Goal: Task Accomplishment & Management: Manage account settings

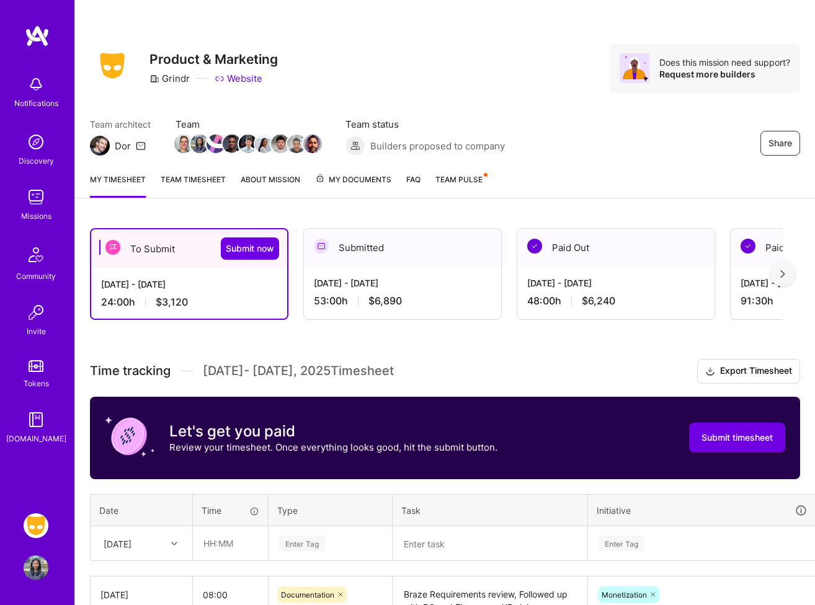
scroll to position [172, 0]
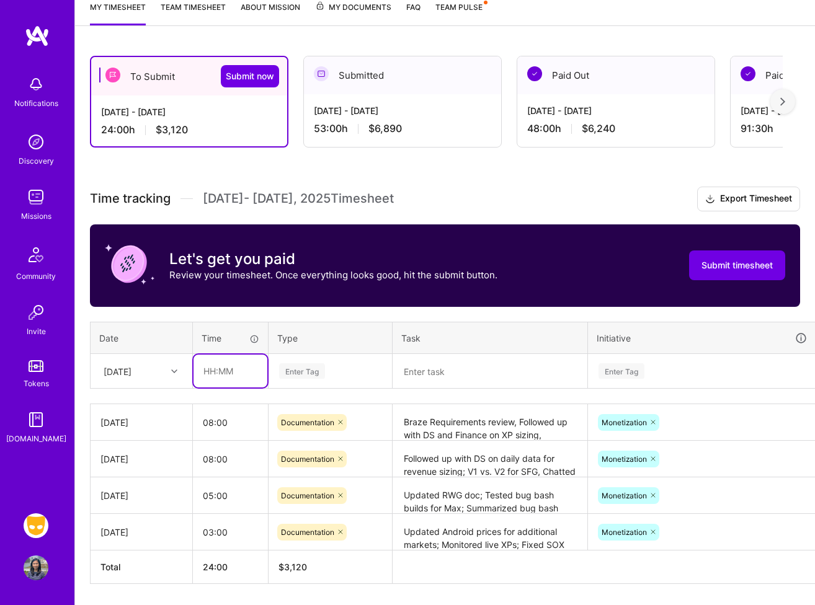
click at [239, 367] on input "text" at bounding box center [230, 371] width 74 height 33
click at [215, 377] on input "text" at bounding box center [230, 371] width 74 height 33
click at [131, 370] on div "[DATE]" at bounding box center [118, 371] width 28 height 13
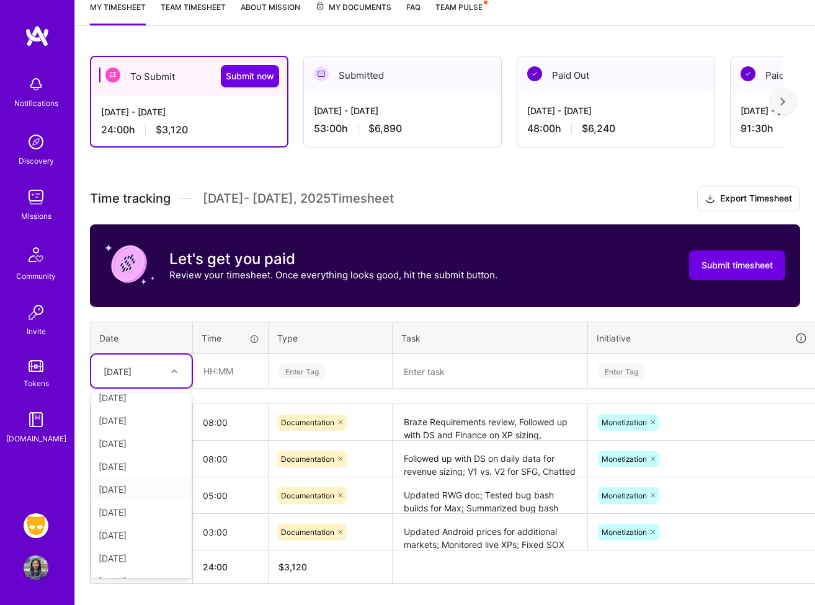
scroll to position [13, 0]
click at [151, 543] on div "[DATE]" at bounding box center [141, 554] width 100 height 23
click at [131, 367] on div "[DATE]" at bounding box center [118, 371] width 28 height 13
click at [143, 561] on div "[DATE]" at bounding box center [141, 564] width 100 height 23
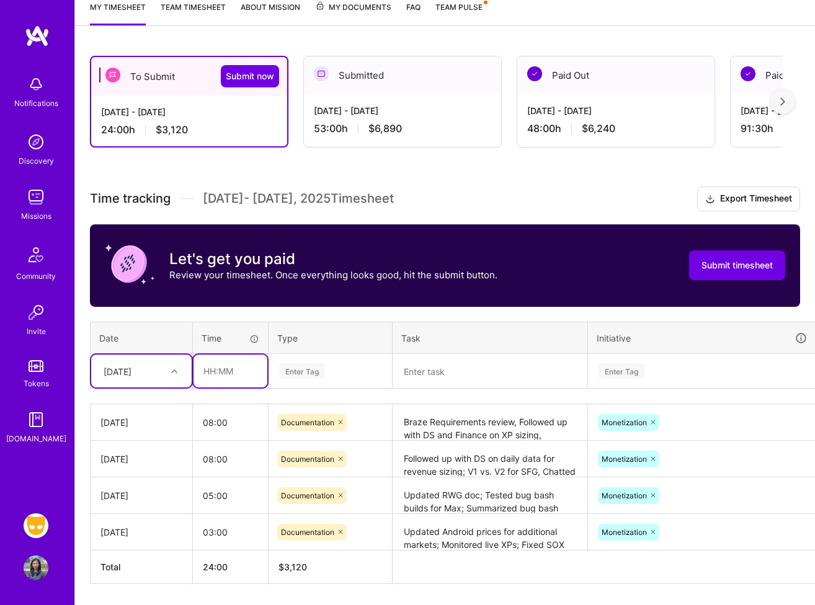
click at [229, 380] on input "text" at bounding box center [230, 371] width 74 height 33
type input "08:00"
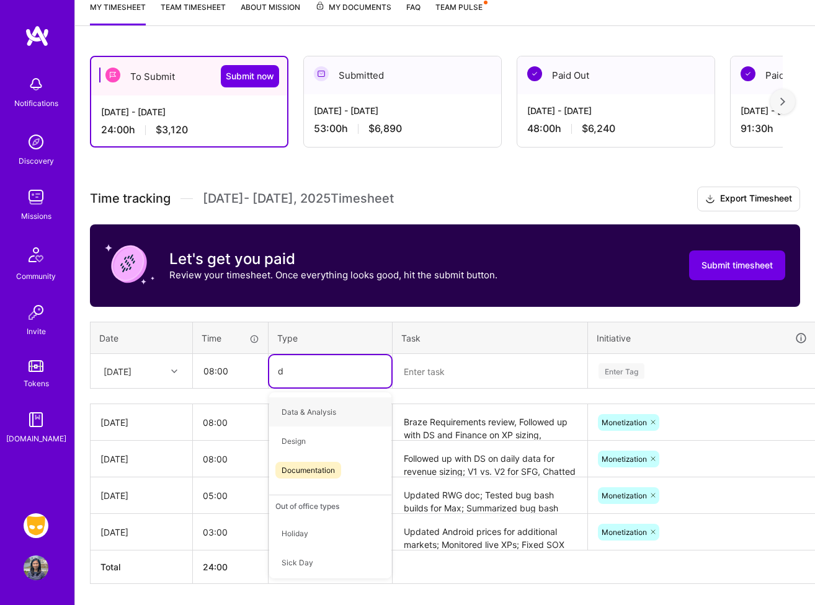
type input "do"
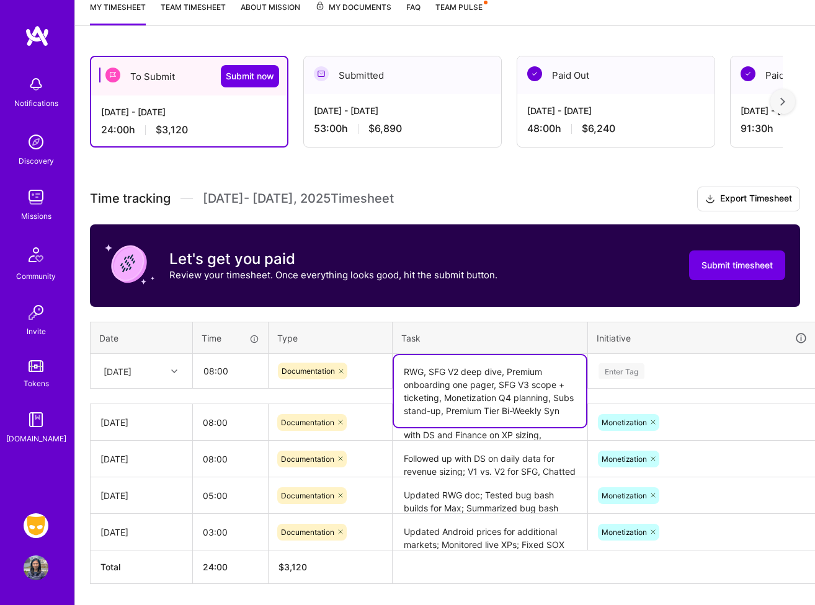
scroll to position [209, 0]
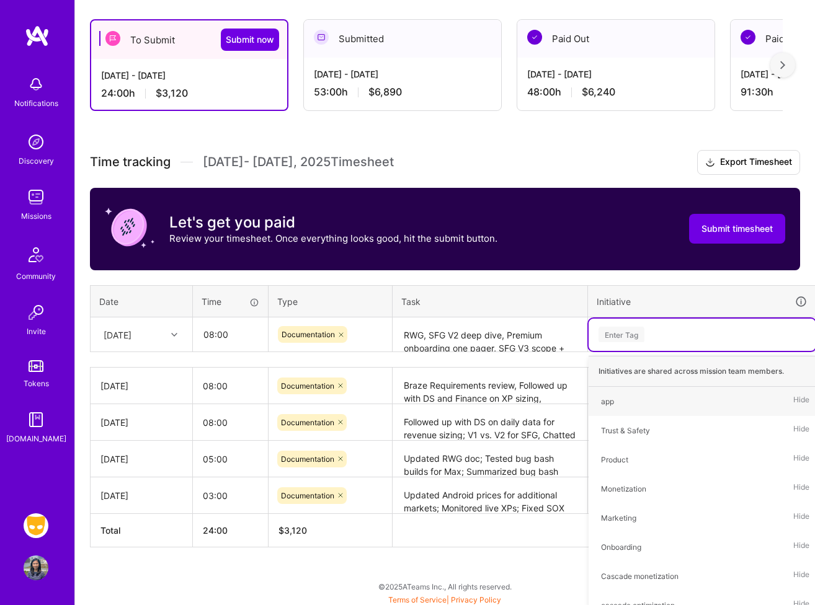
click at [561, 344] on textarea "RWG, SFG V2 deep dive, Premium onboarding one pager, SFG V3 scope + ticketing, …" at bounding box center [490, 335] width 192 height 33
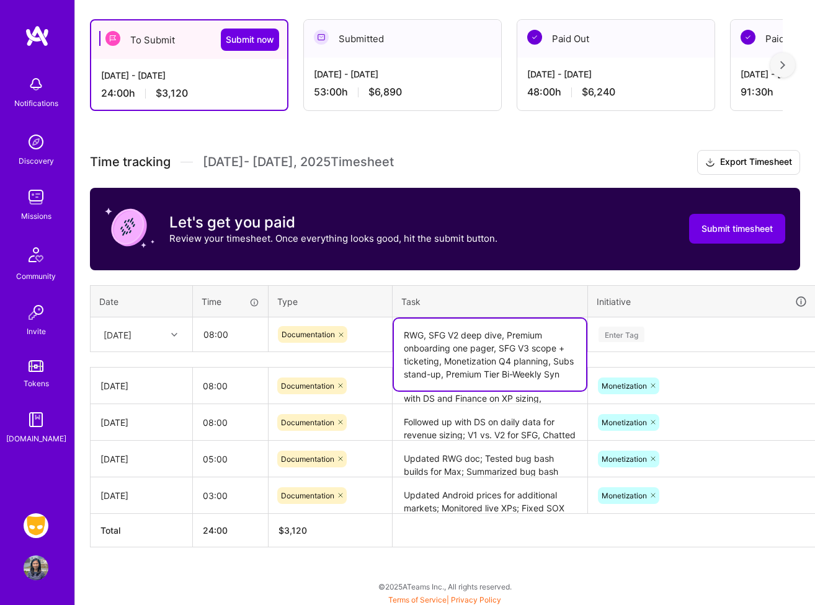
click at [569, 379] on textarea "RWG, SFG V2 deep dive, Premium onboarding one pager, SFG V3 scope + ticketing, …" at bounding box center [490, 355] width 192 height 72
type textarea "RWG, SFG V2 deep dive, Premium onboarding one pager, SFG V3 scope + ticketing, …"
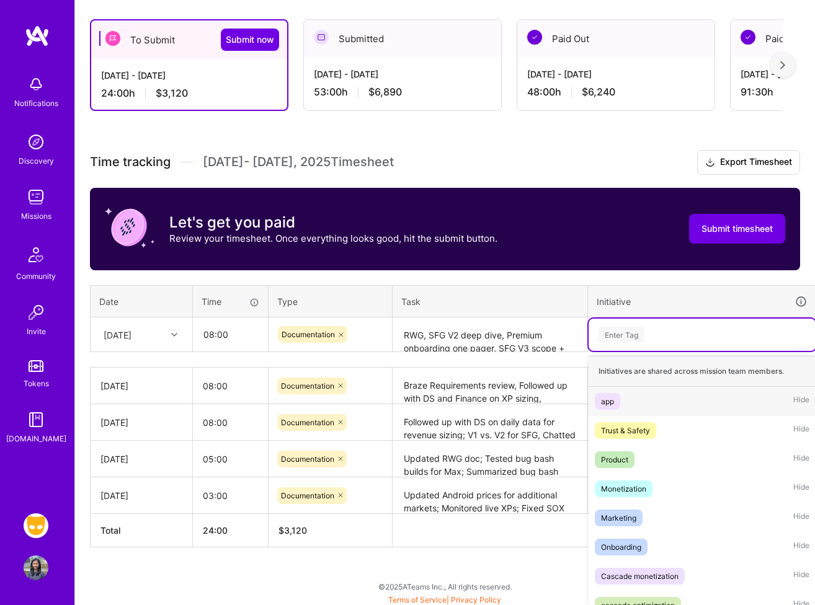
click at [650, 333] on div "Enter Tag" at bounding box center [702, 335] width 210 height 16
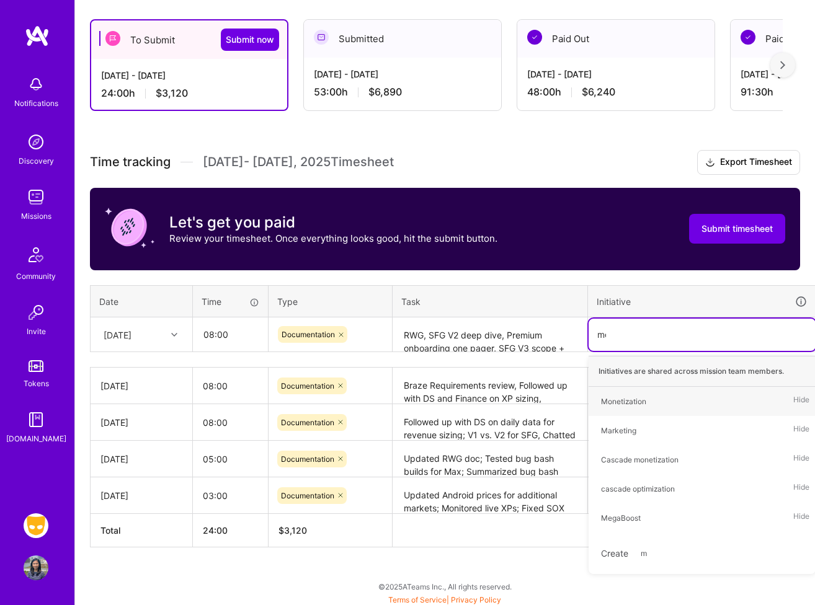
type input "mon"
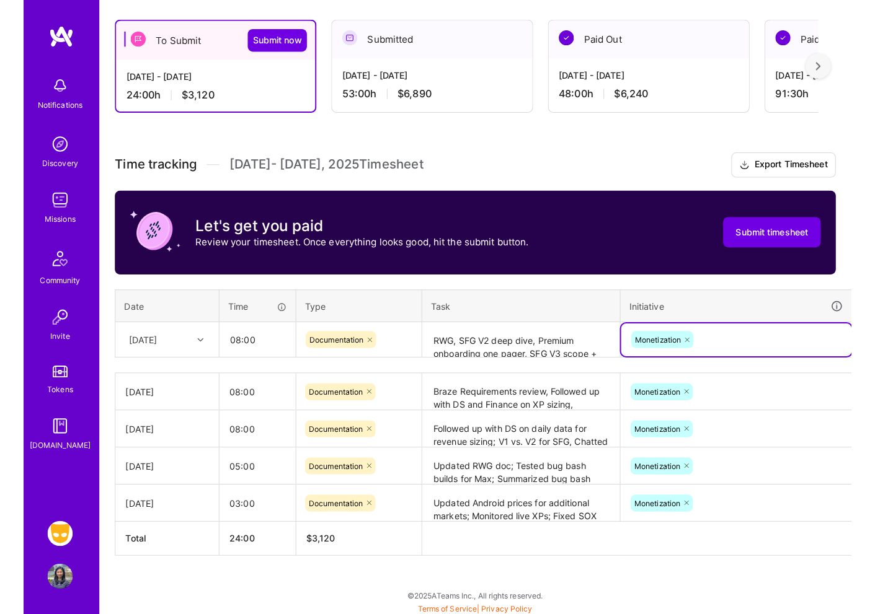
scroll to position [202, 0]
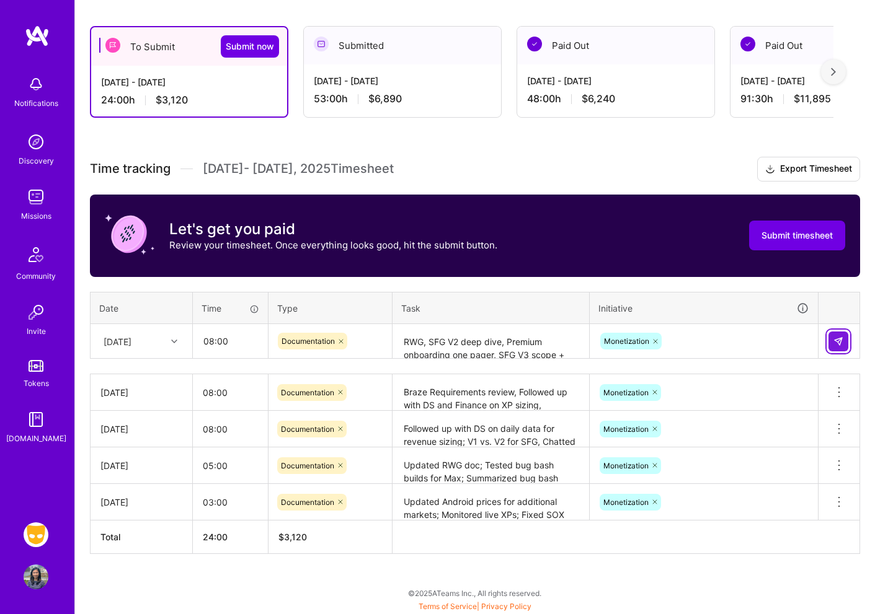
click at [814, 335] on button at bounding box center [838, 342] width 20 height 20
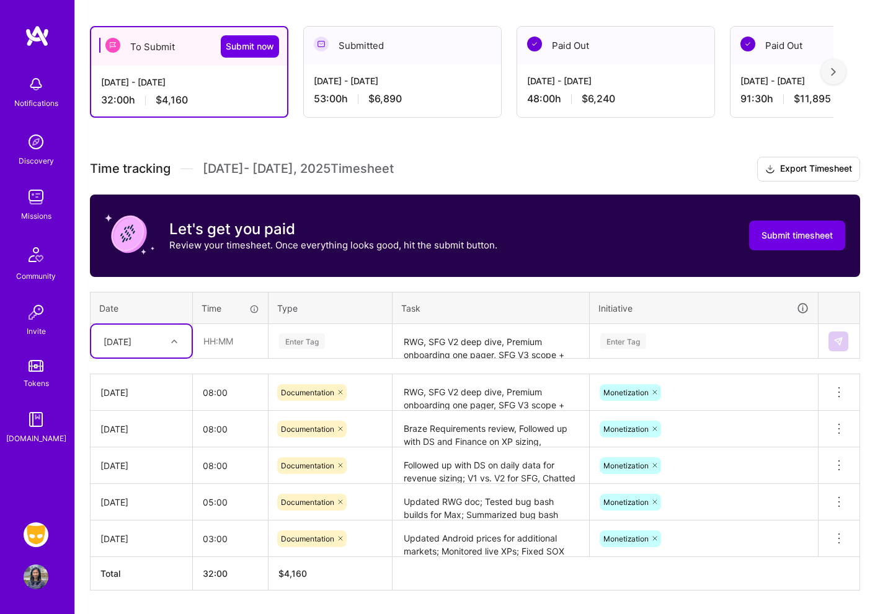
click at [153, 346] on div "[DATE]" at bounding box center [131, 341] width 69 height 20
click at [148, 411] on div "[DATE]" at bounding box center [141, 420] width 100 height 23
click at [234, 334] on input "text" at bounding box center [230, 341] width 74 height 33
type input "08:00"
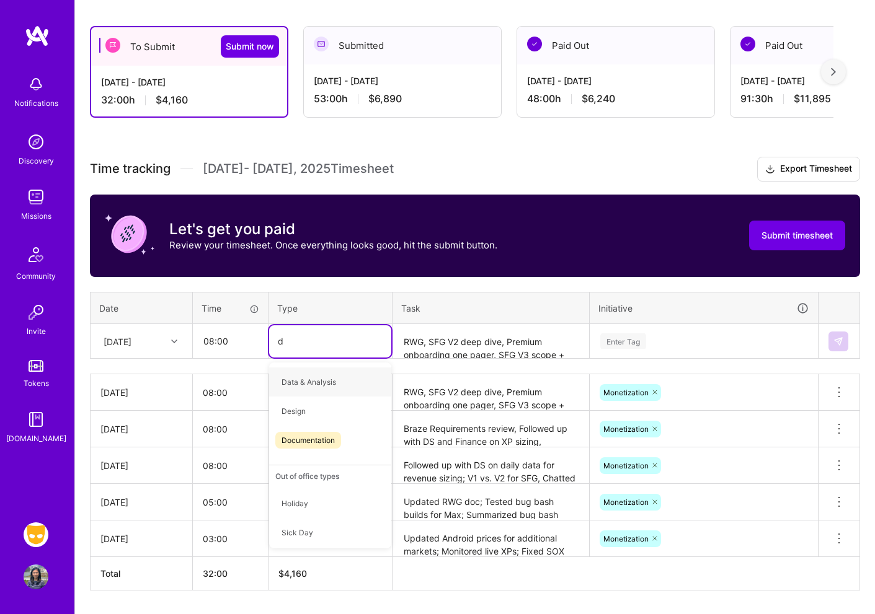
type input "do"
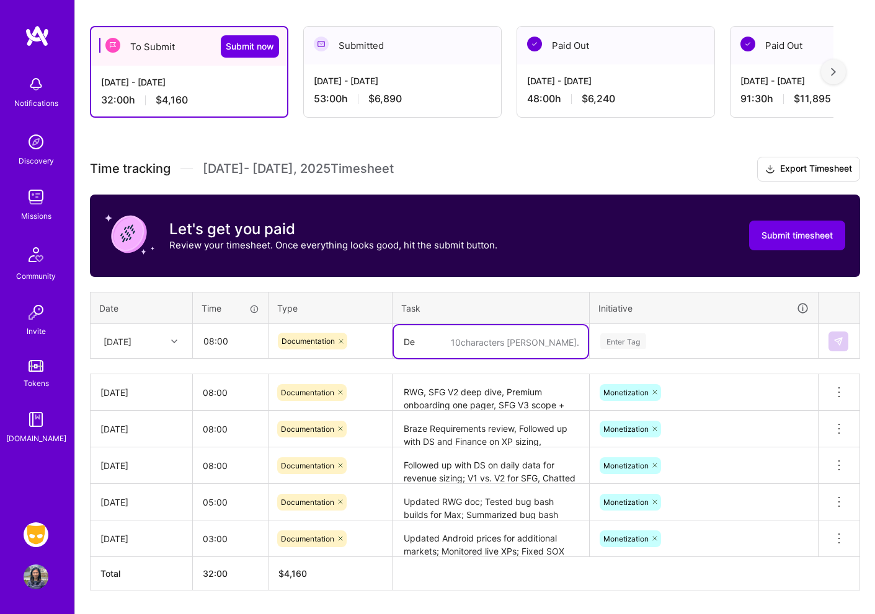
type textarea "D"
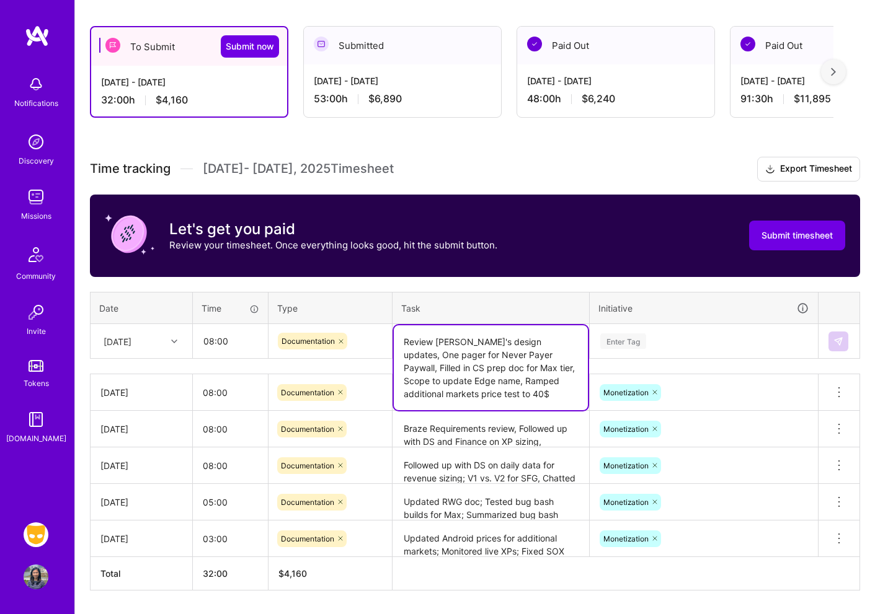
scroll to position [209, 0]
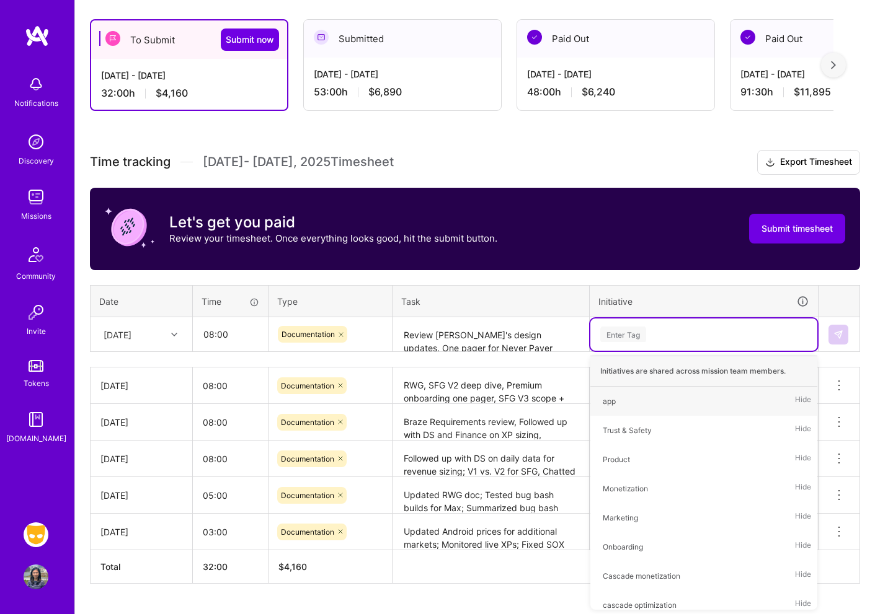
click at [434, 330] on textarea "Review [PERSON_NAME]'s design updates, One pager for Never Payer Paywall, Fille…" at bounding box center [491, 335] width 194 height 33
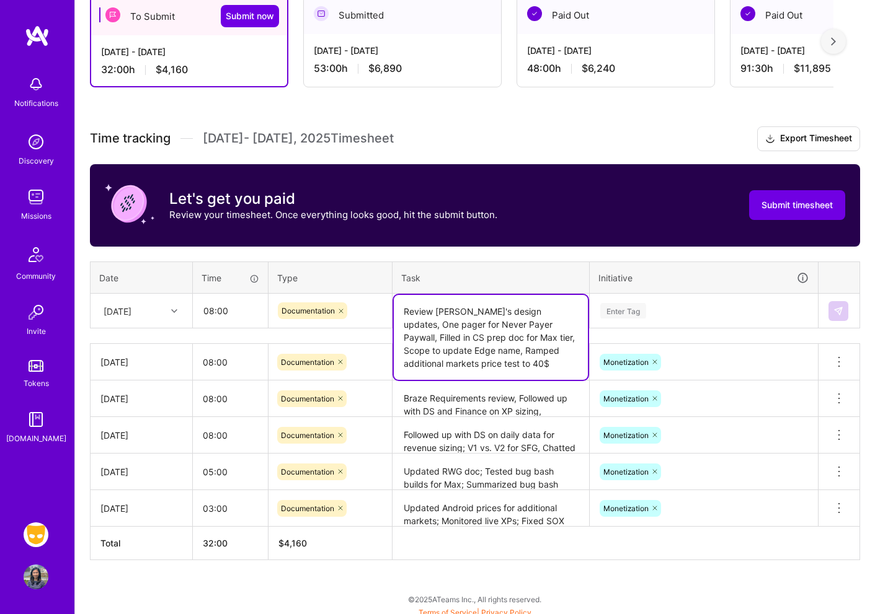
scroll to position [239, 0]
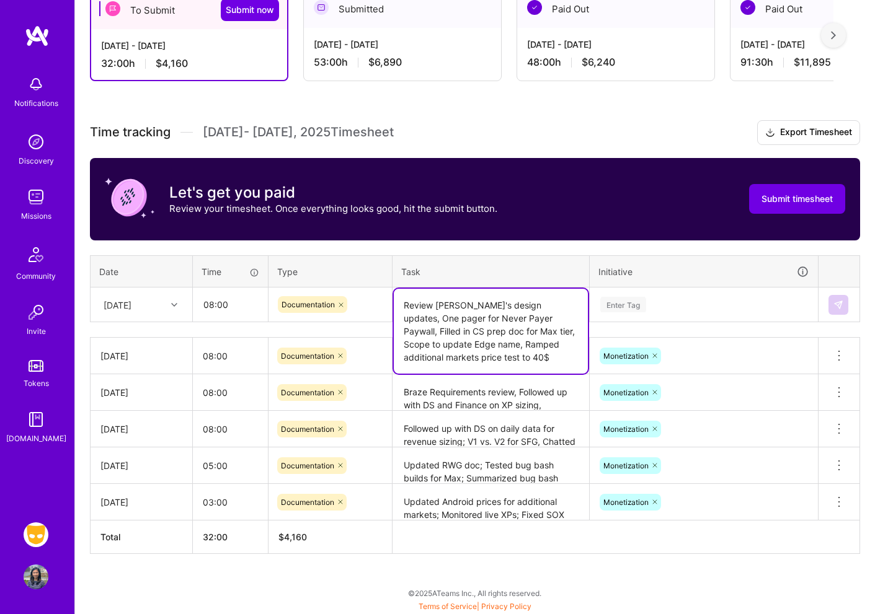
click at [501, 361] on textarea "Review [PERSON_NAME]'s design updates, One pager for Never Payer Paywall, Fille…" at bounding box center [491, 331] width 194 height 85
type textarea "Review [PERSON_NAME]'s design updates, One pager for Never Payer Paywall, Fille…"
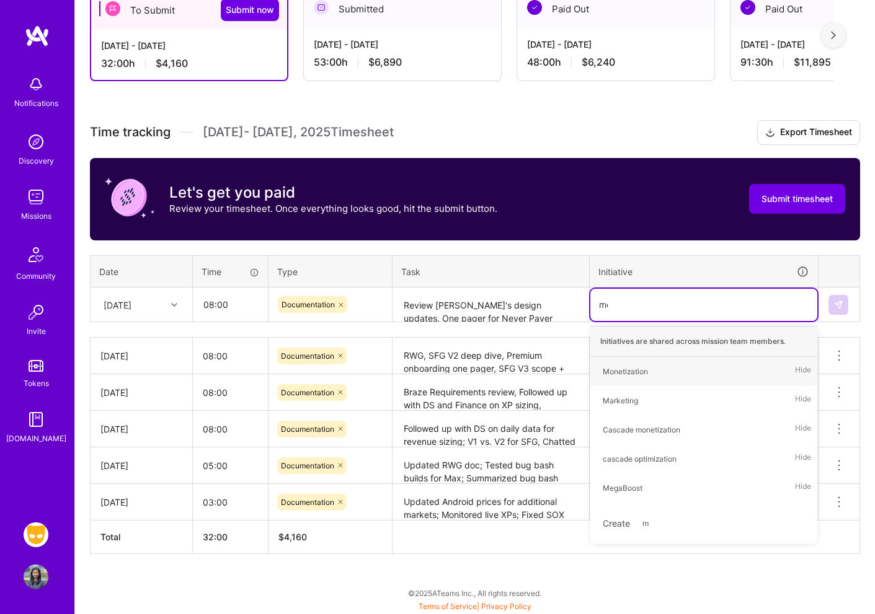
type input "mon"
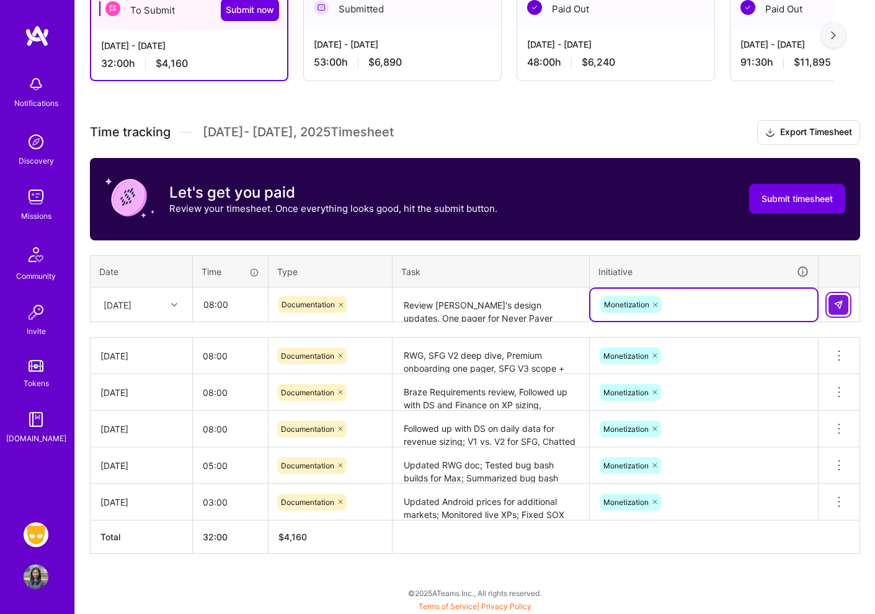
click at [814, 304] on img at bounding box center [838, 305] width 10 height 10
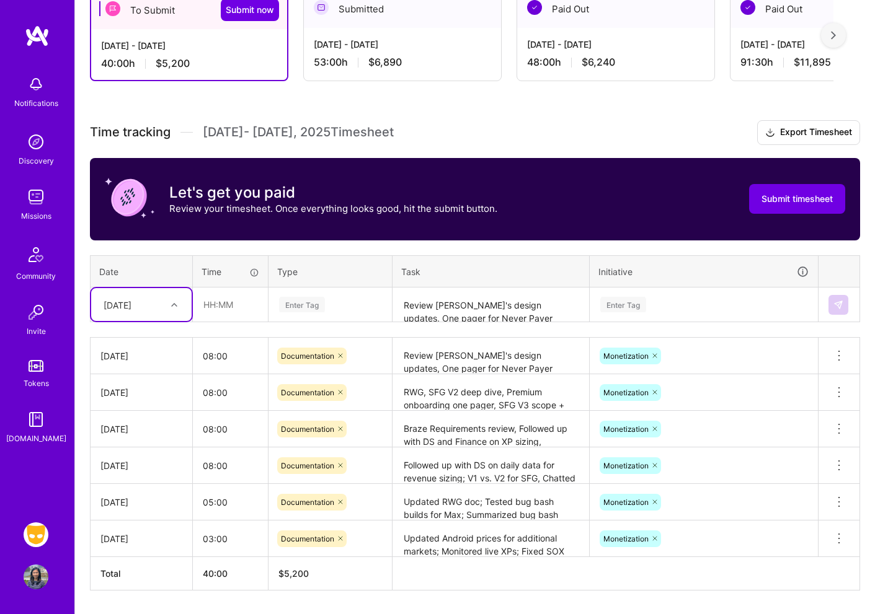
click at [131, 303] on div "[DATE]" at bounding box center [118, 304] width 28 height 13
click at [147, 418] on div "[DATE]" at bounding box center [141, 429] width 100 height 23
click at [158, 316] on div "[DATE]" at bounding box center [141, 304] width 100 height 33
click at [144, 425] on div "[DATE]" at bounding box center [141, 429] width 100 height 23
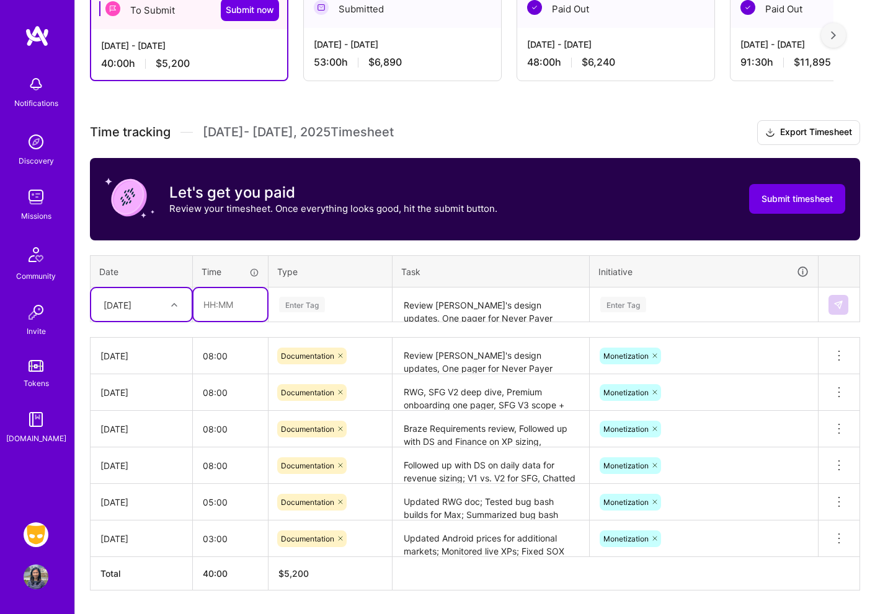
click at [237, 313] on input "text" at bounding box center [230, 304] width 74 height 33
type input "01:00"
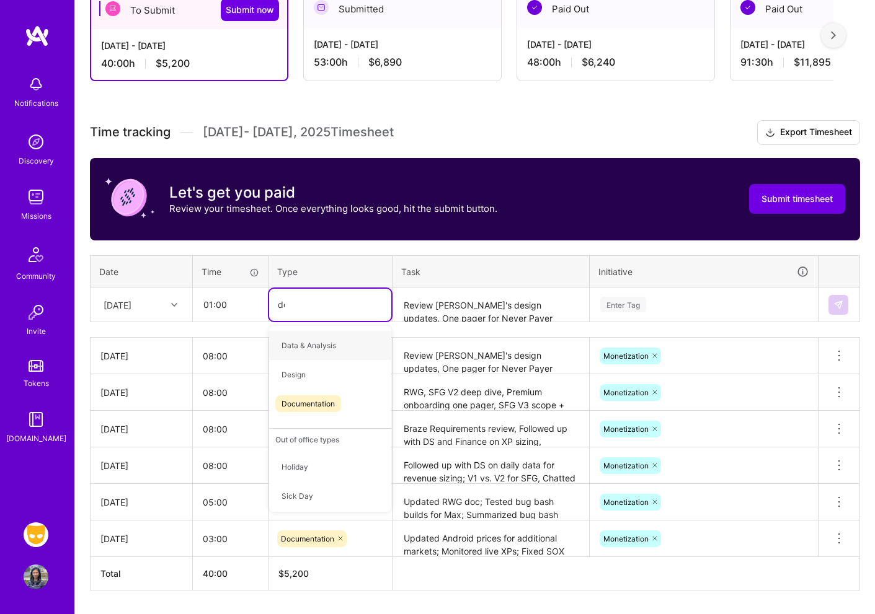
type input "doc"
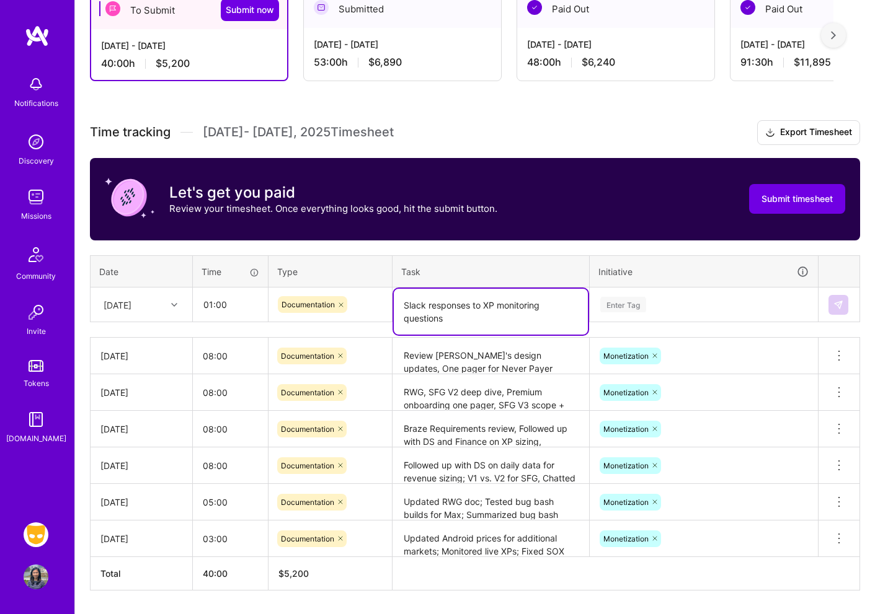
type textarea "Slack responses to XP monitoring questions"
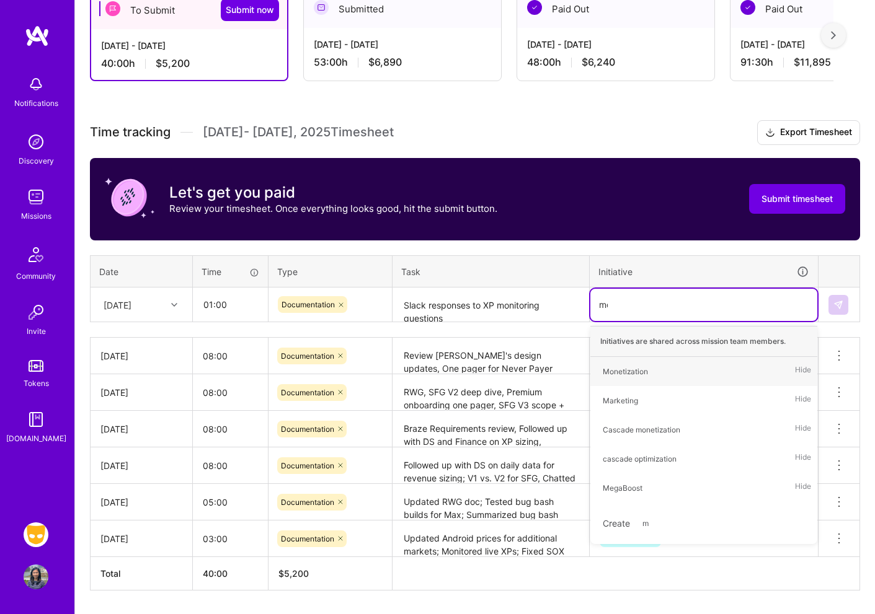
type input "mon"
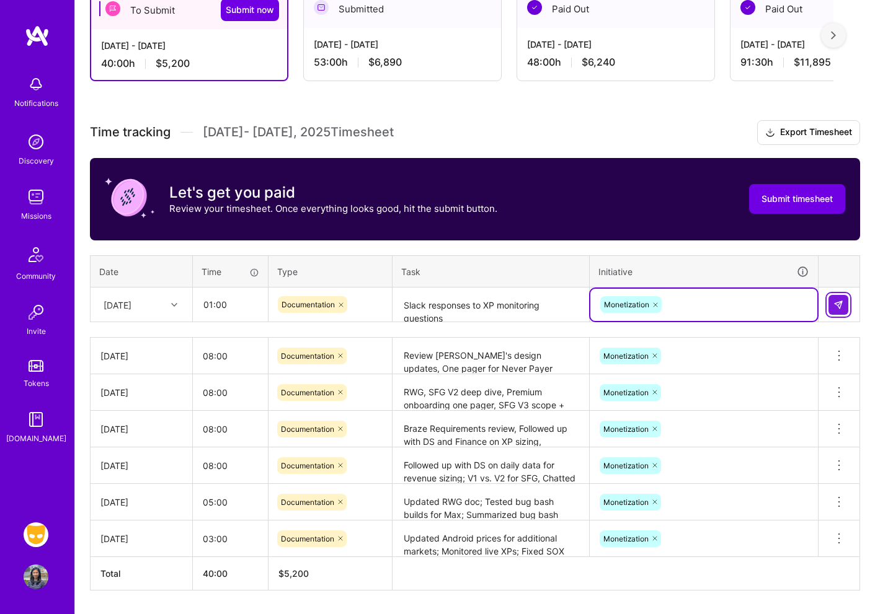
click at [814, 295] on button at bounding box center [838, 305] width 20 height 20
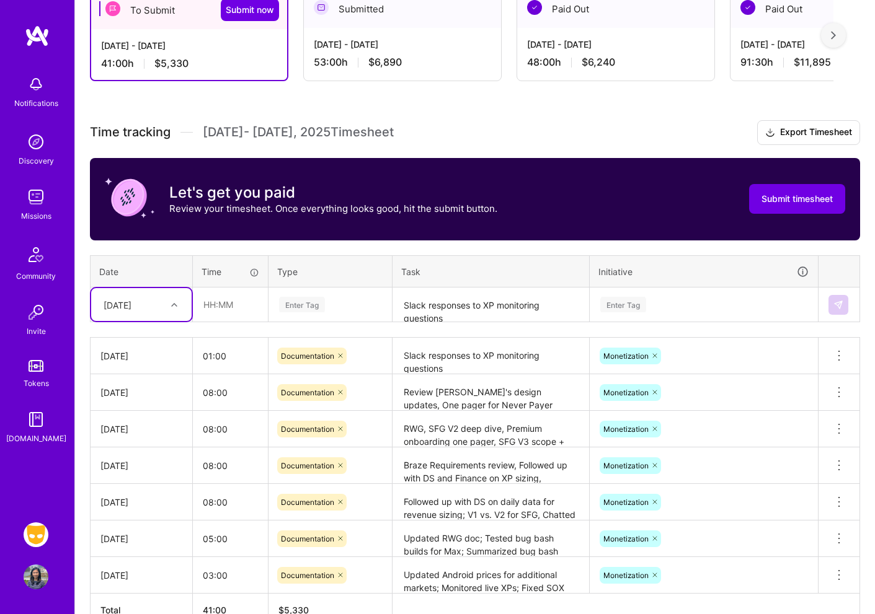
click at [172, 307] on div at bounding box center [175, 305] width 19 height 16
click at [142, 433] on div "[DATE]" at bounding box center [141, 429] width 100 height 23
click at [242, 304] on input "text" at bounding box center [230, 304] width 74 height 33
type input "8"
type input "1"
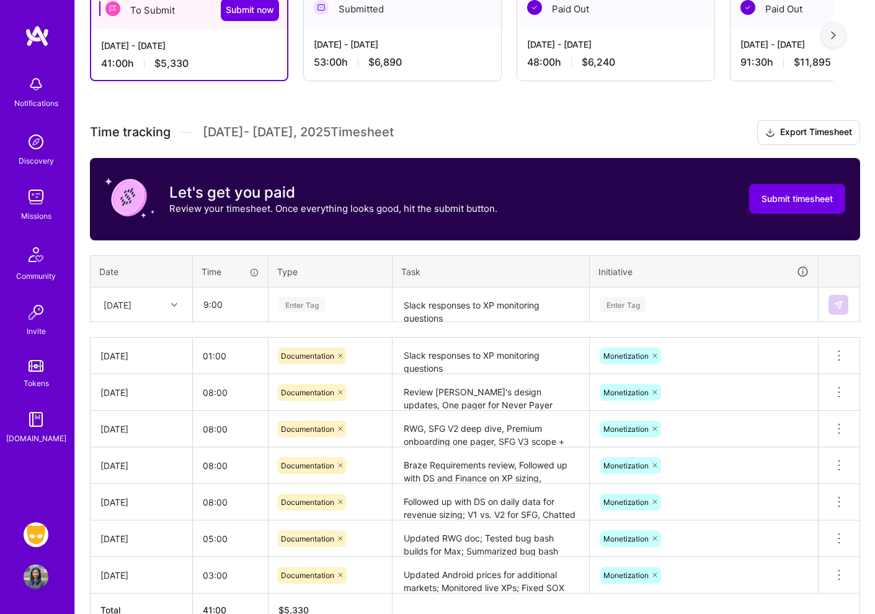
type input "09:00"
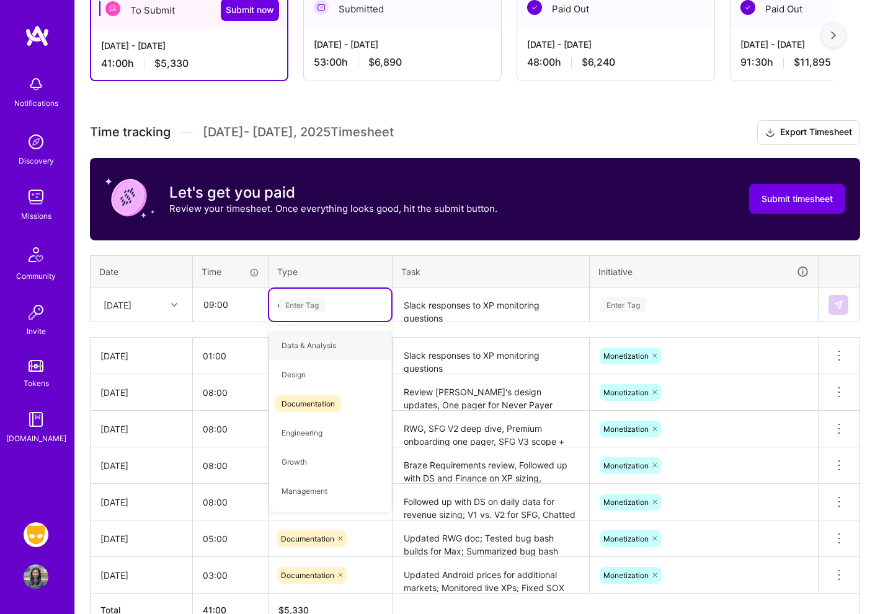
type input "do"
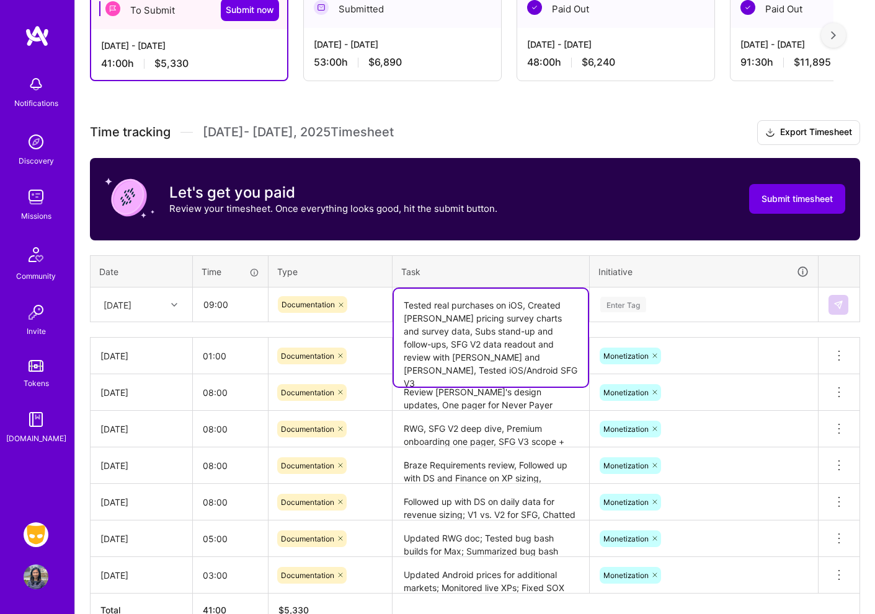
type textarea "Tested real purchases on iOS, Created [PERSON_NAME] pricing survey charts and s…"
click at [224, 304] on input "09:00" at bounding box center [230, 304] width 74 height 33
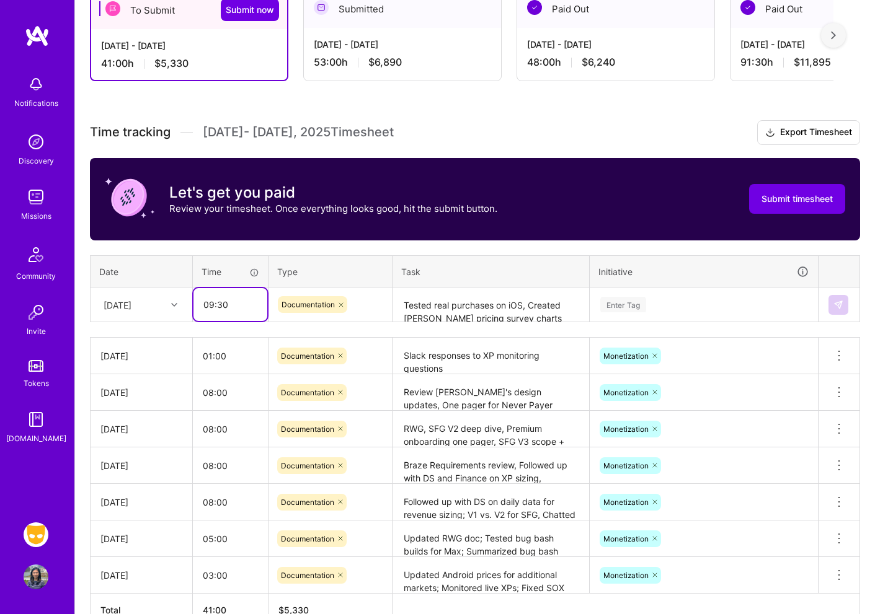
type input "09:30"
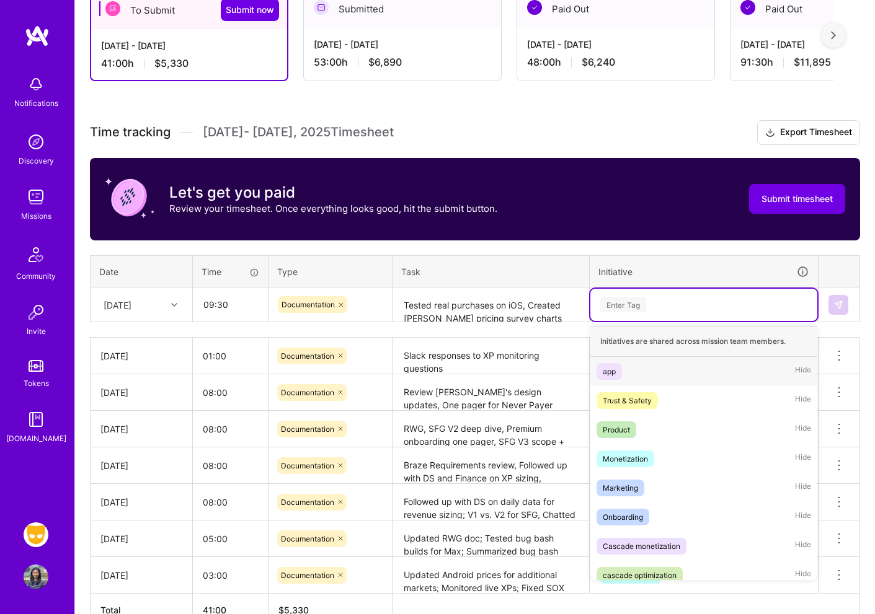
click at [668, 304] on div "Enter Tag" at bounding box center [704, 305] width 210 height 16
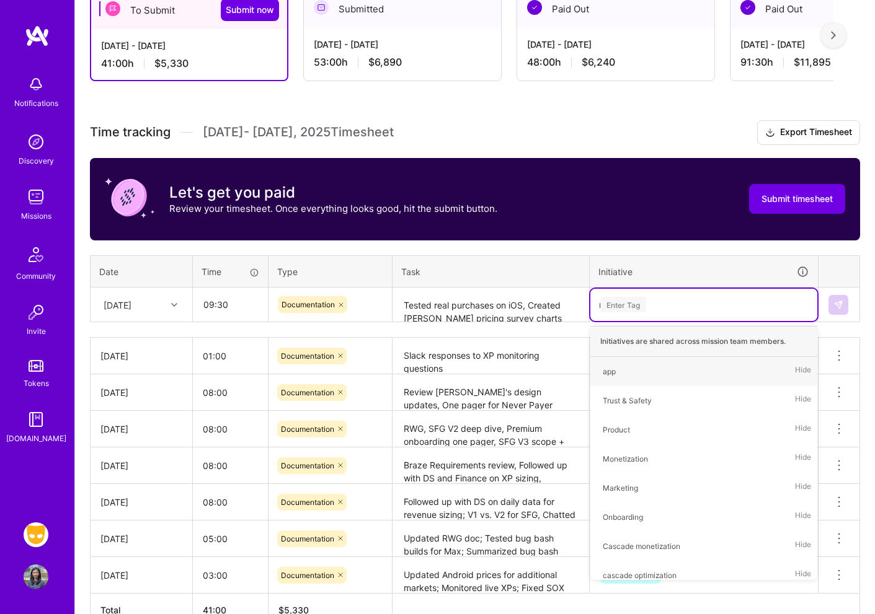
type input "mon"
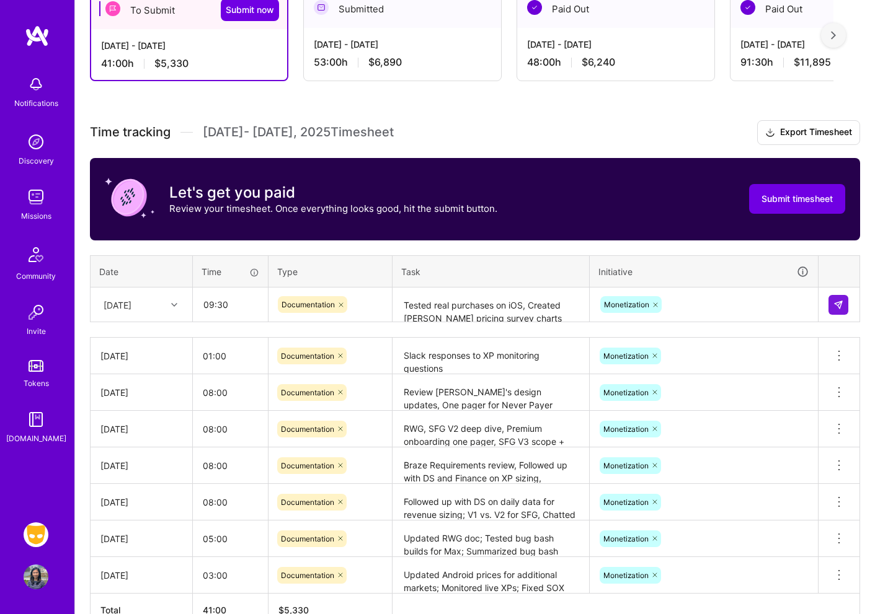
click at [777, 306] on div "Monetization" at bounding box center [704, 304] width 210 height 19
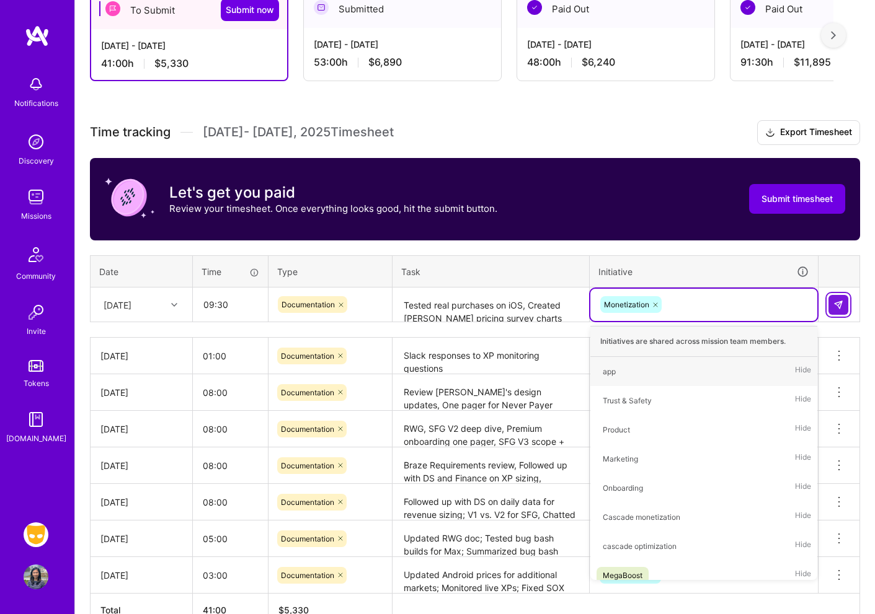
click at [814, 300] on img at bounding box center [838, 305] width 10 height 10
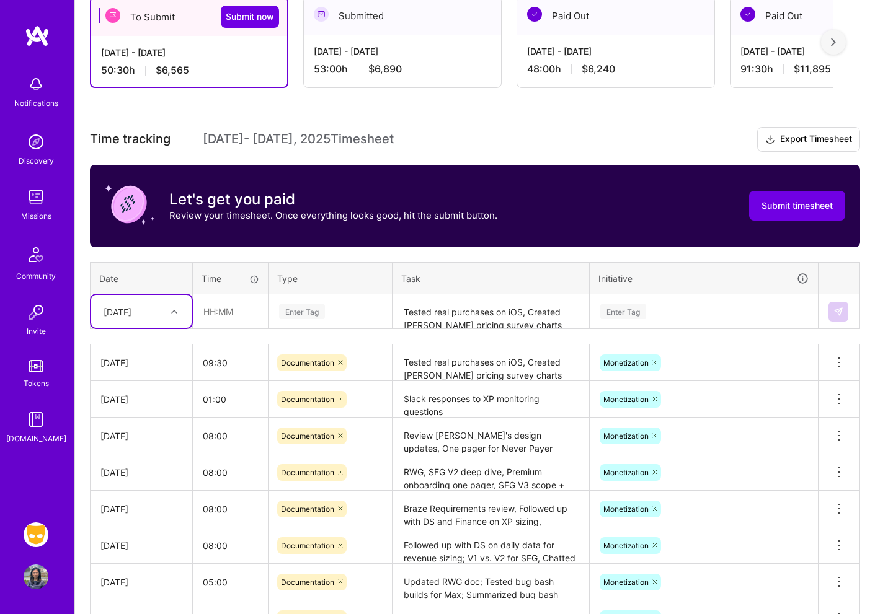
scroll to position [148, 0]
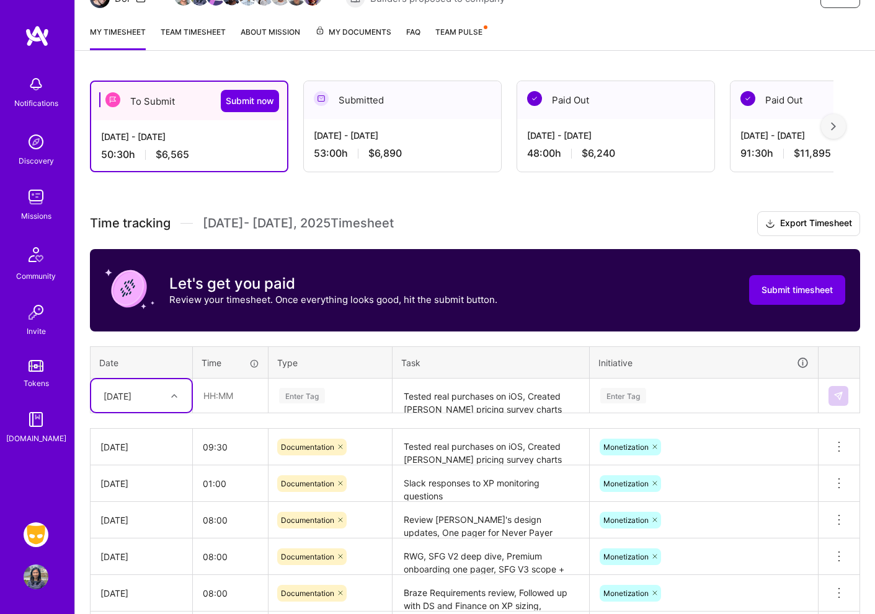
click at [623, 228] on h3 "Time tracking [DATE] - [DATE] Timesheet Export Timesheet" at bounding box center [475, 223] width 770 height 25
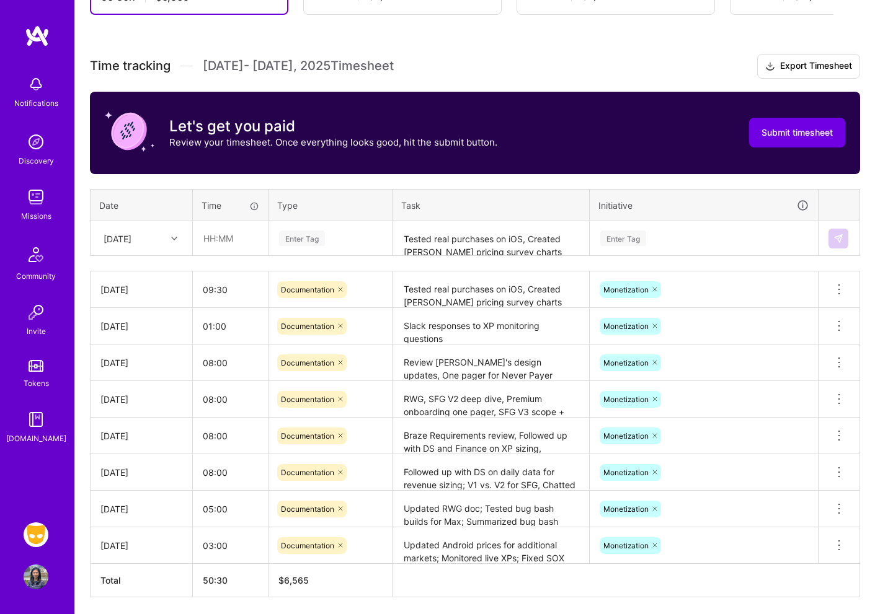
scroll to position [329, 0]
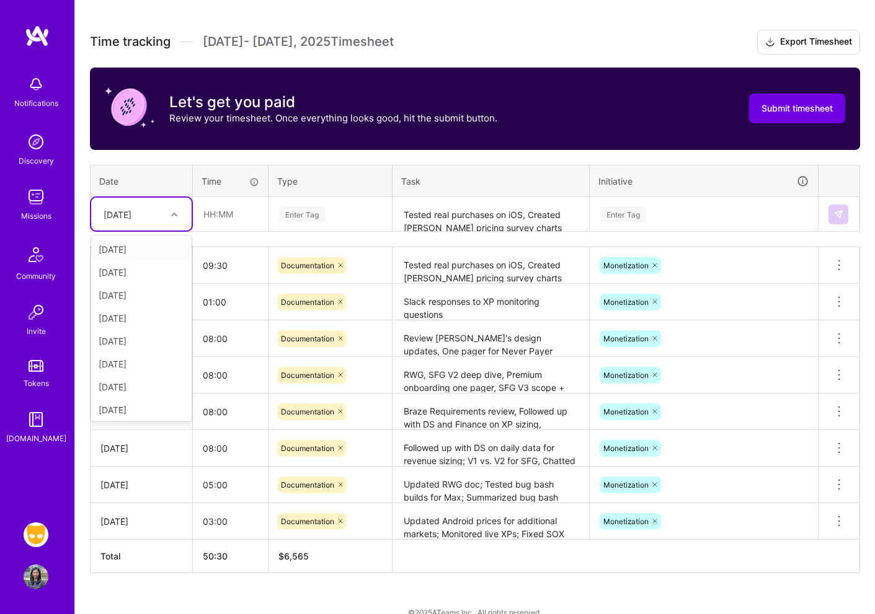
click at [151, 211] on div "[DATE]" at bounding box center [131, 214] width 69 height 20
click at [148, 402] on div "[DATE]" at bounding box center [141, 407] width 100 height 23
click at [237, 221] on input "text" at bounding box center [230, 214] width 74 height 33
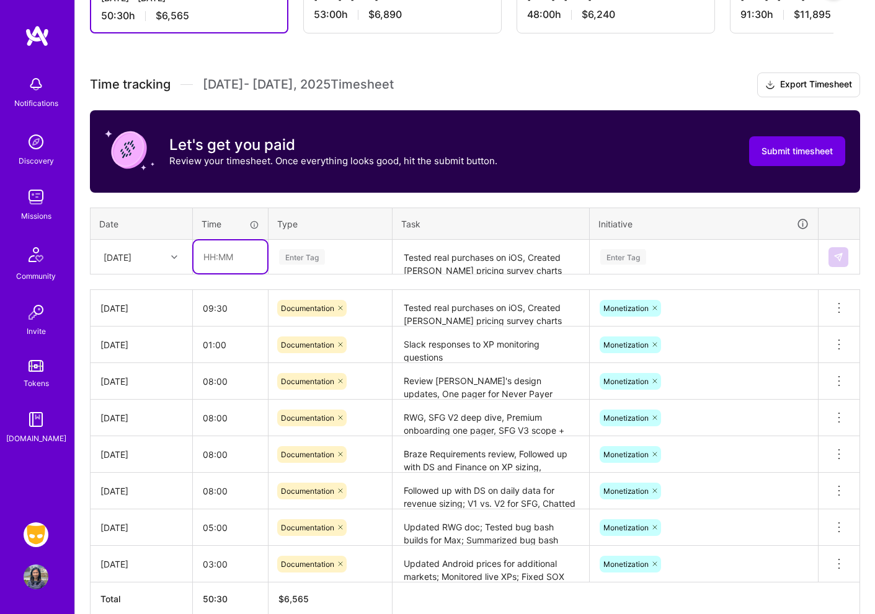
scroll to position [102, 0]
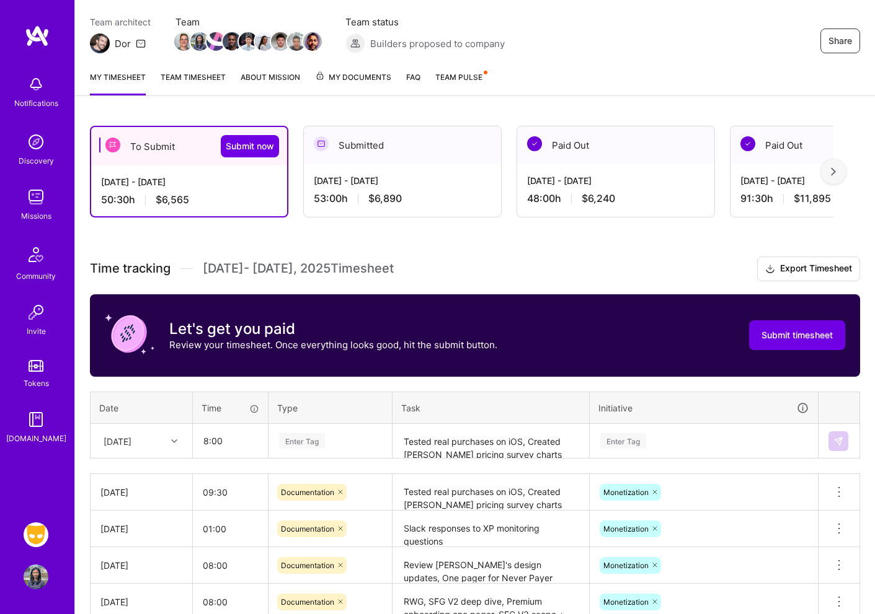
type input "08:00"
click at [486, 355] on div "Let's get you paid Review your timesheet. Once everything looks good, hit the s…" at bounding box center [301, 335] width 392 height 53
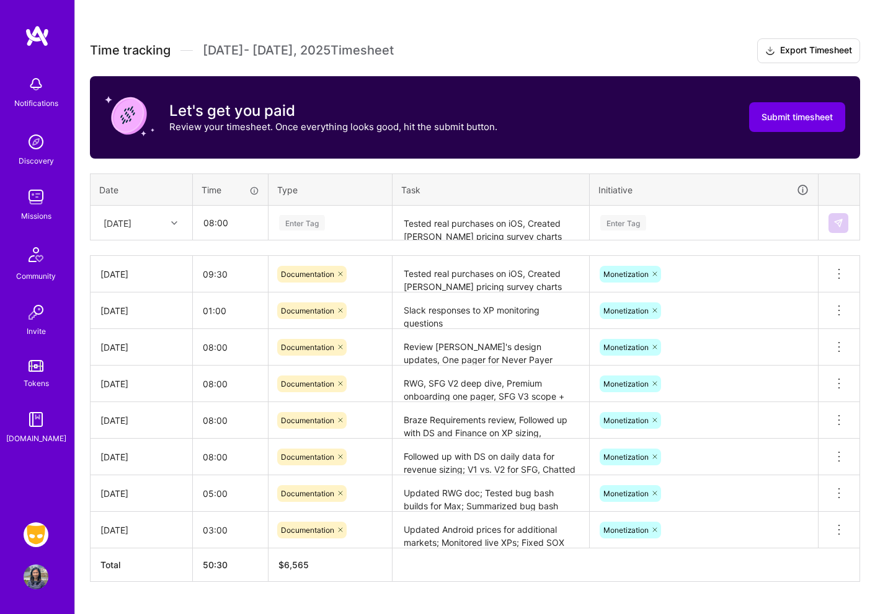
click at [676, 218] on div "Enter Tag" at bounding box center [704, 223] width 210 height 16
